Goal: Task Accomplishment & Management: Use online tool/utility

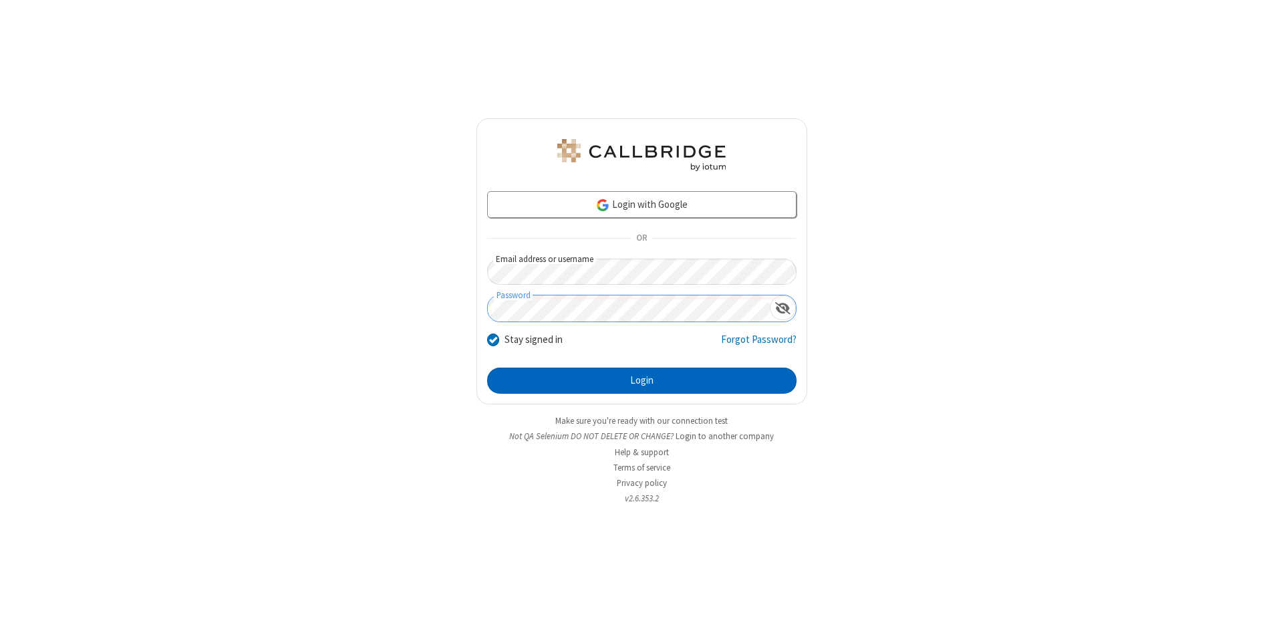
click at [642, 381] on button "Login" at bounding box center [641, 381] width 309 height 27
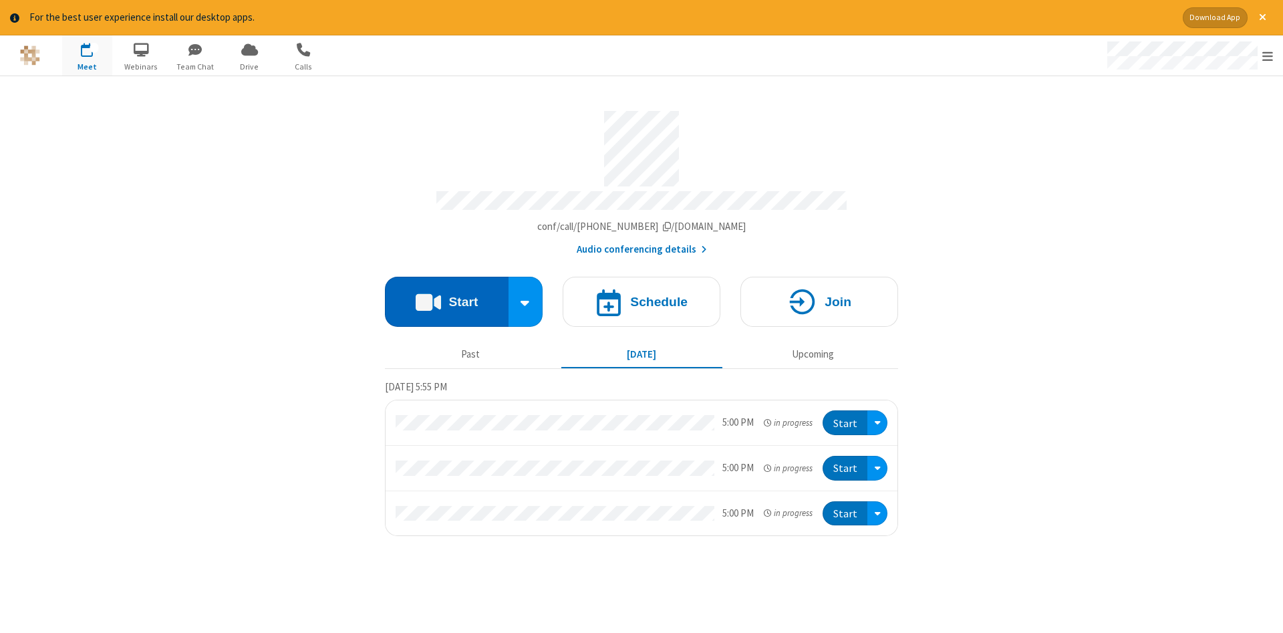
click at [446, 297] on button "Start" at bounding box center [447, 302] width 124 height 50
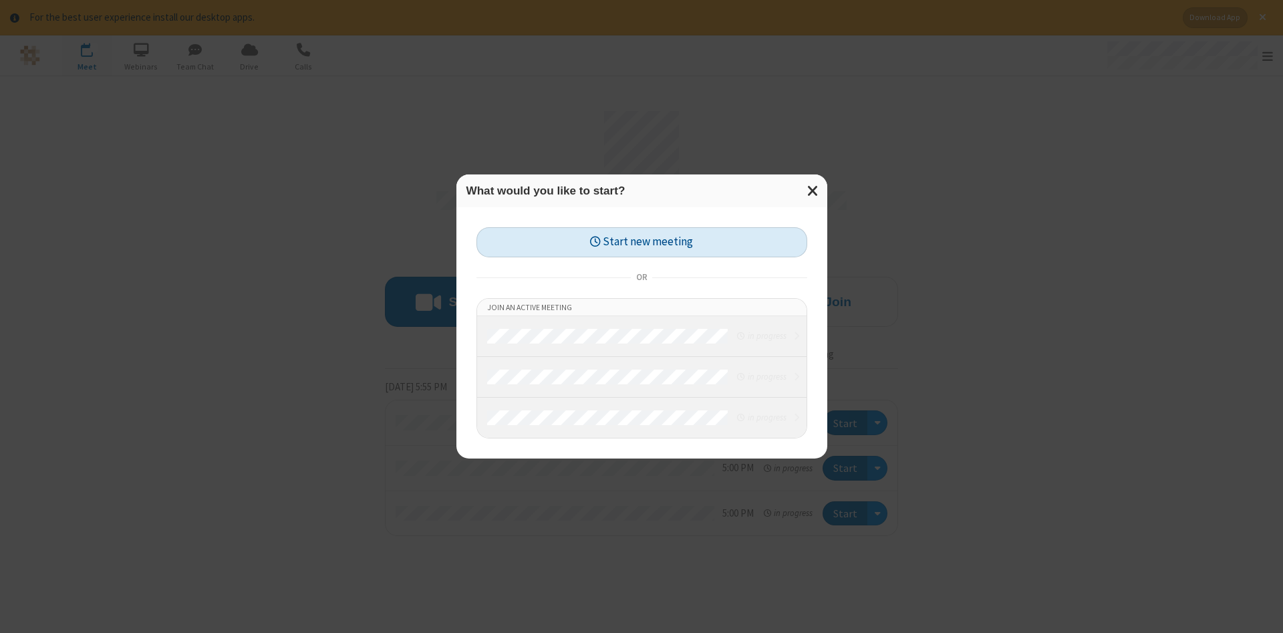
click at [642, 242] on button "Start new meeting" at bounding box center [641, 242] width 331 height 30
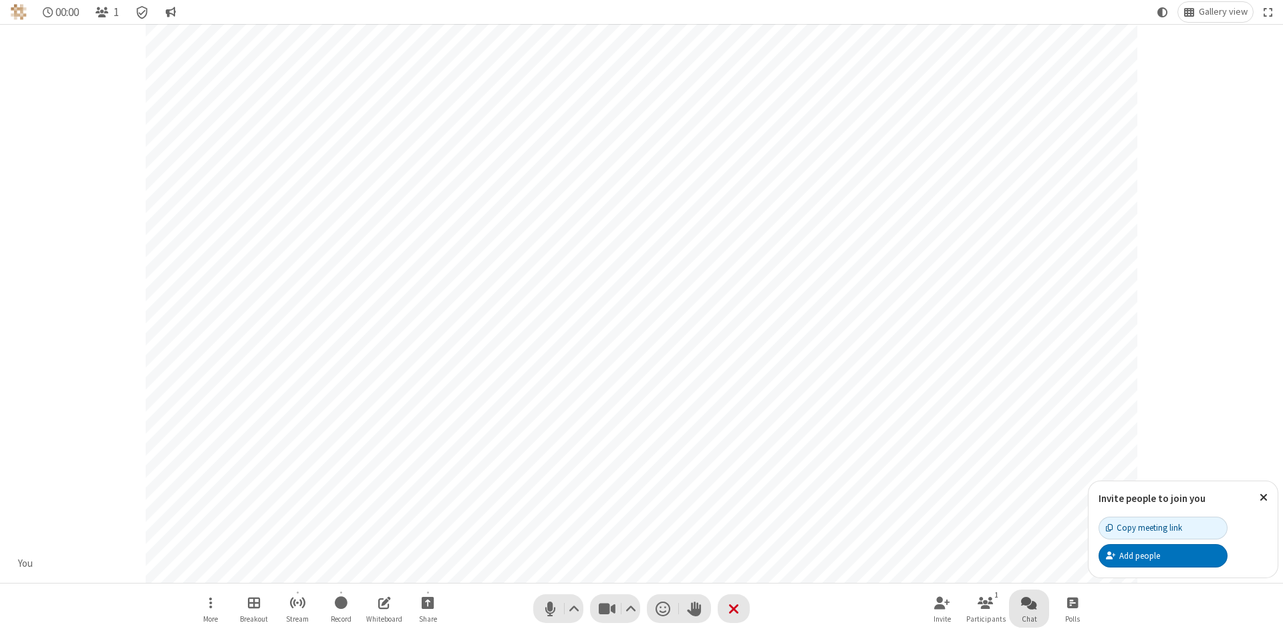
click at [1029, 602] on span "Open chat" at bounding box center [1029, 602] width 16 height 17
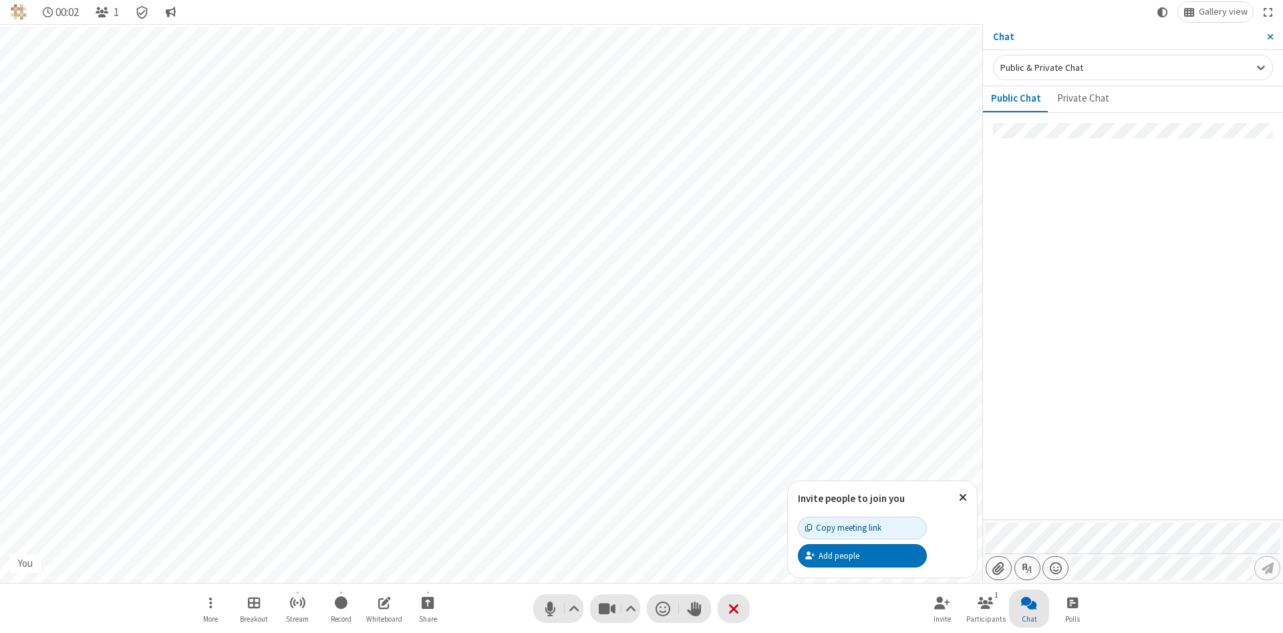
type input "C:\fakepath\doc_test.docx"
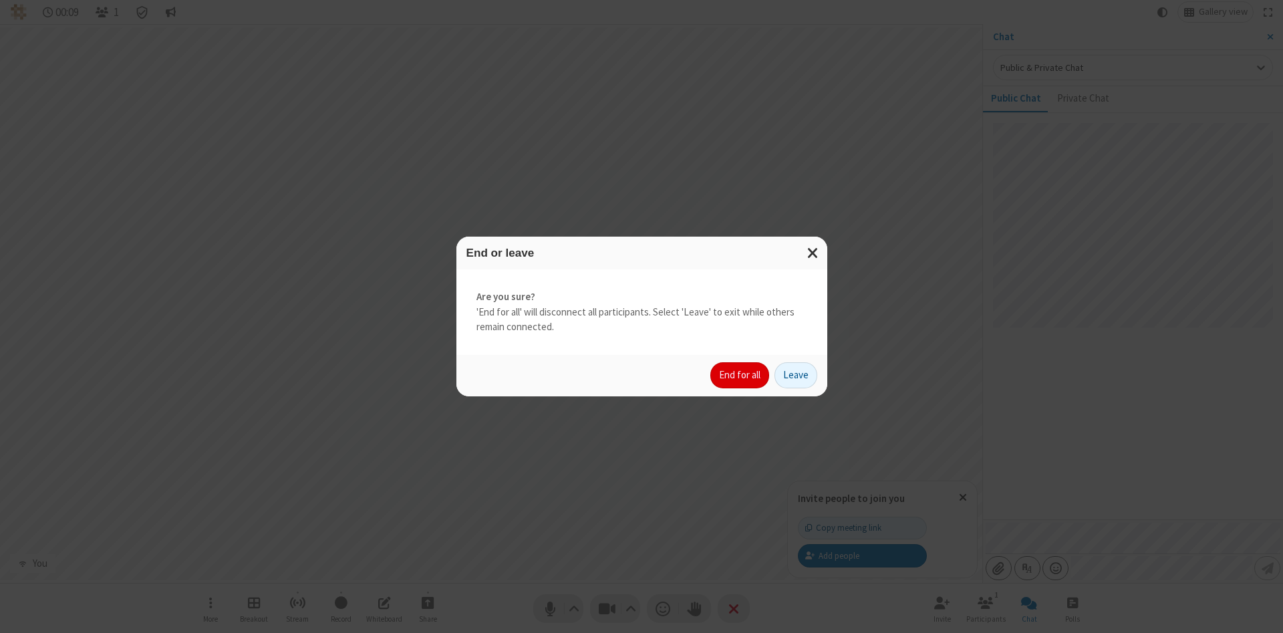
click at [740, 375] on button "End for all" at bounding box center [739, 375] width 59 height 27
